Goal: Information Seeking & Learning: Learn about a topic

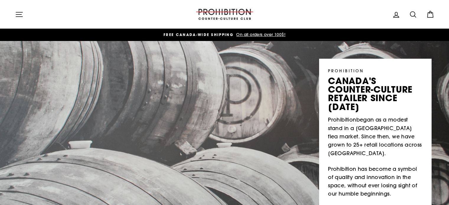
click at [22, 15] on icon "button" at bounding box center [19, 14] width 8 height 8
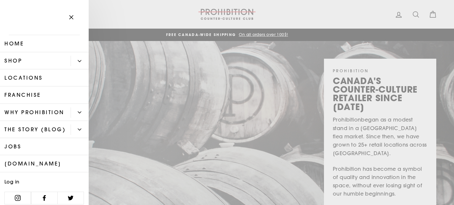
click at [35, 138] on link "THE STORY (BLOG)" at bounding box center [35, 129] width 71 height 17
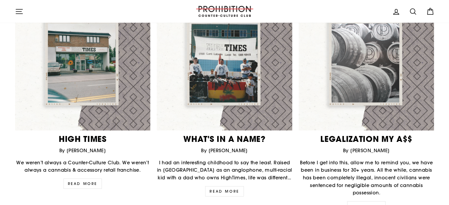
scroll to position [207, 0]
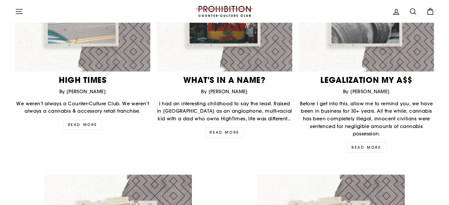
click at [86, 119] on div "HIGH TIMES By Christopher Mennillo We weren’t always a Counter-Culture Club. We…" at bounding box center [80, 33] width 142 height 194
click at [87, 124] on link "READ MORE" at bounding box center [83, 125] width 38 height 10
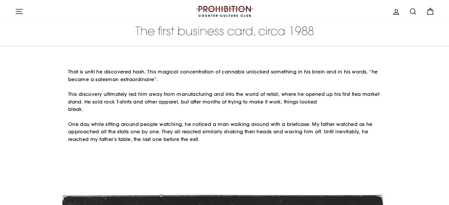
scroll to position [650, 0]
